Goal: Task Accomplishment & Management: Use online tool/utility

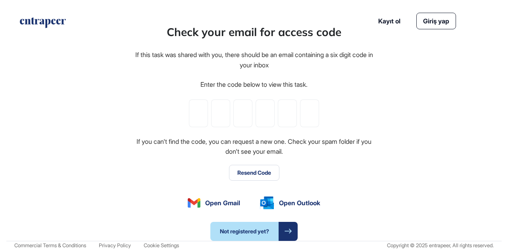
scroll to position [0, 0]
paste input "*"
type input "*"
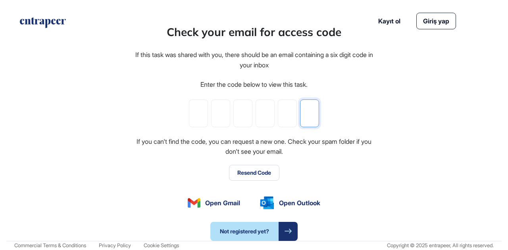
type input "*"
click at [457, 111] on div "Check your email for access code If this task was shared with you, there should…" at bounding box center [253, 132] width 495 height 217
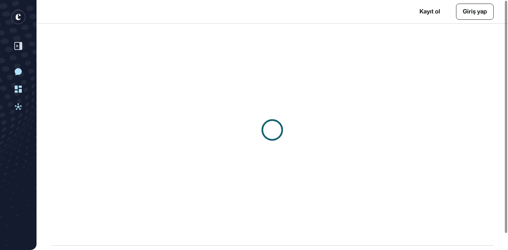
scroll to position [0, 0]
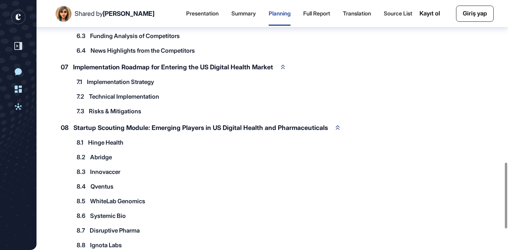
scroll to position [697, 0]
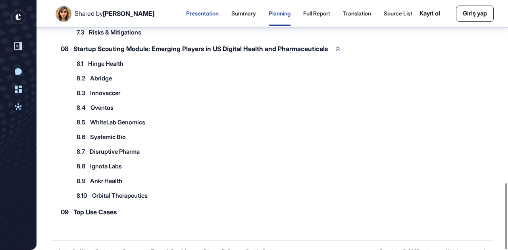
click at [192, 13] on div "Presentation" at bounding box center [202, 13] width 33 height 7
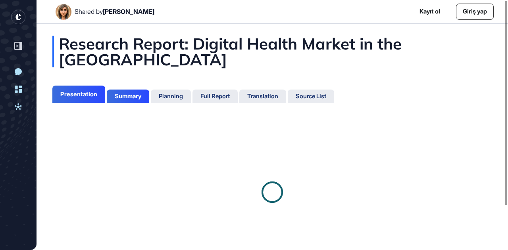
scroll to position [3, 0]
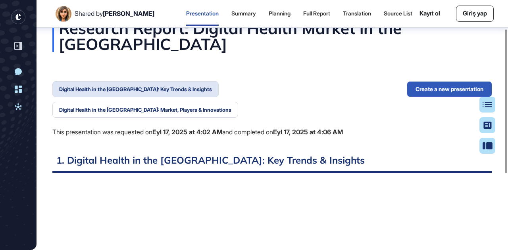
scroll to position [50, 0]
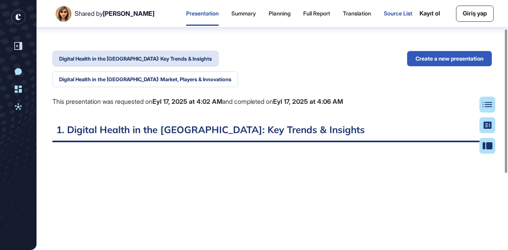
click at [387, 8] on div "Source List" at bounding box center [398, 14] width 29 height 24
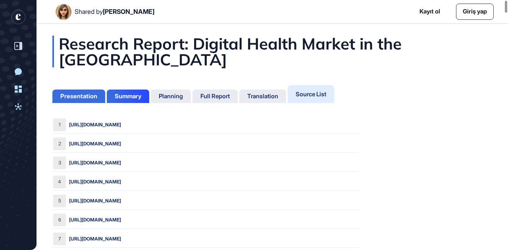
click at [83, 95] on div "Presentation" at bounding box center [78, 96] width 37 height 7
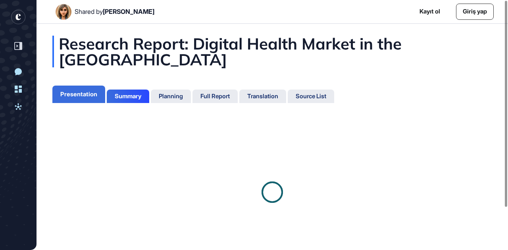
scroll to position [3, 0]
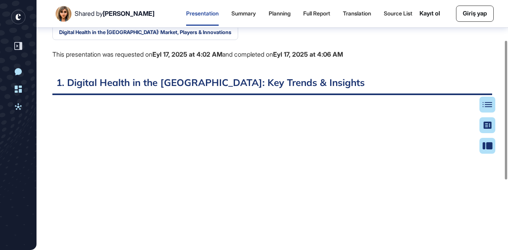
scroll to position [98, 0]
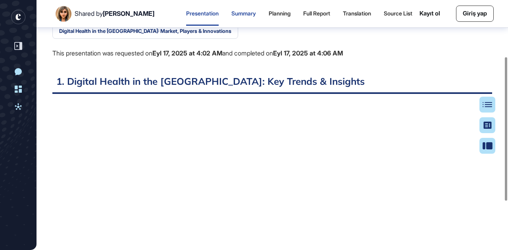
click at [233, 13] on div "Summary" at bounding box center [243, 13] width 25 height 7
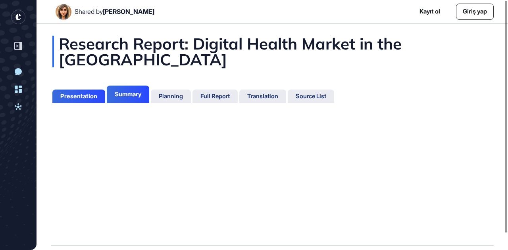
scroll to position [3, 0]
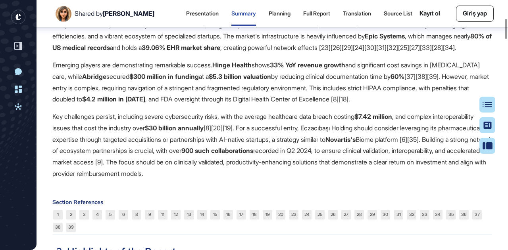
scroll to position [241, 0]
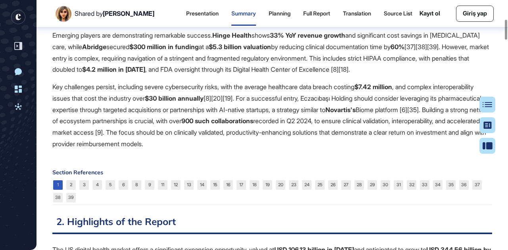
click at [60, 190] on link "1" at bounding box center [58, 186] width 10 height 10
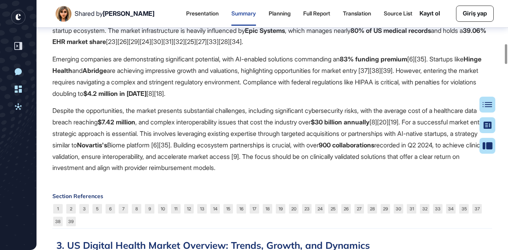
scroll to position [549, 0]
